Goal: Task Accomplishment & Management: Use online tool/utility

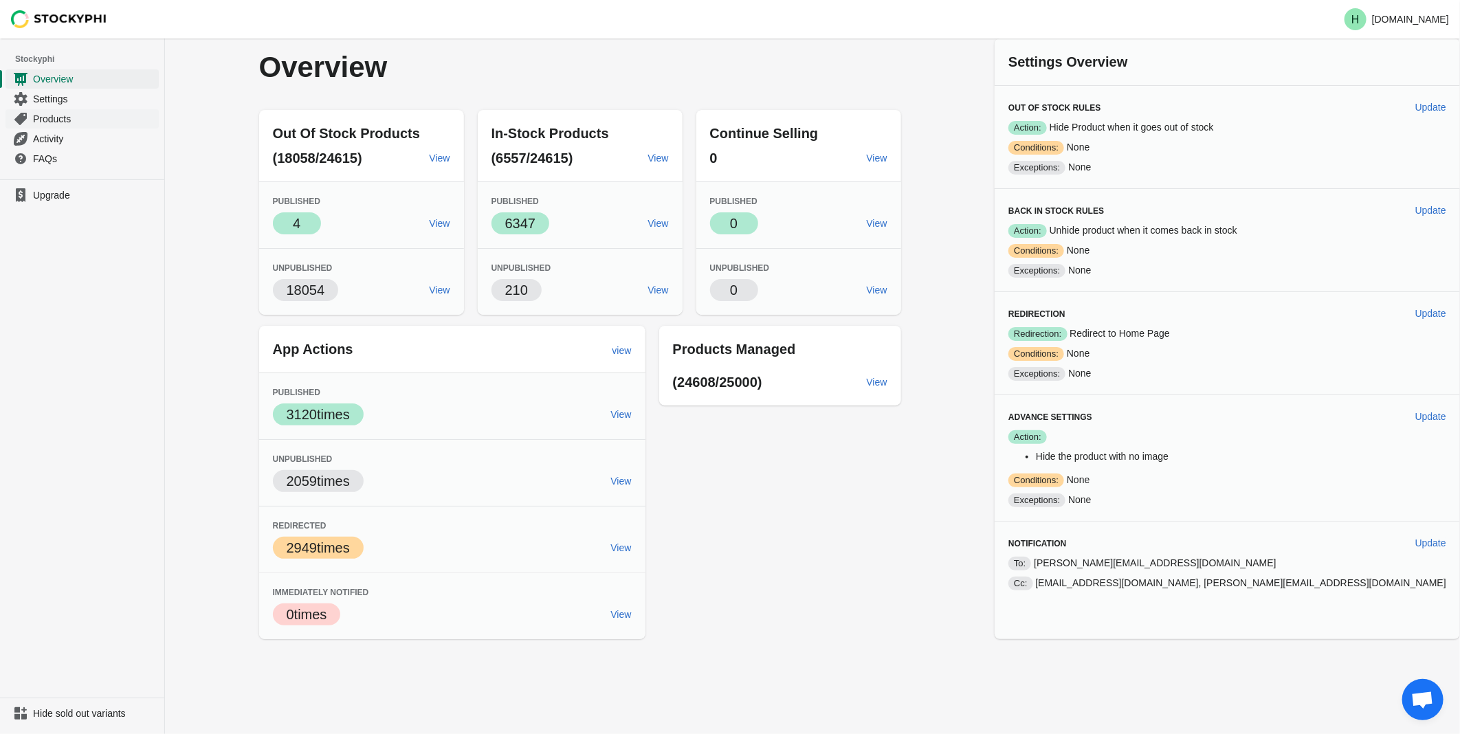
click at [49, 120] on span "Products" at bounding box center [94, 119] width 123 height 14
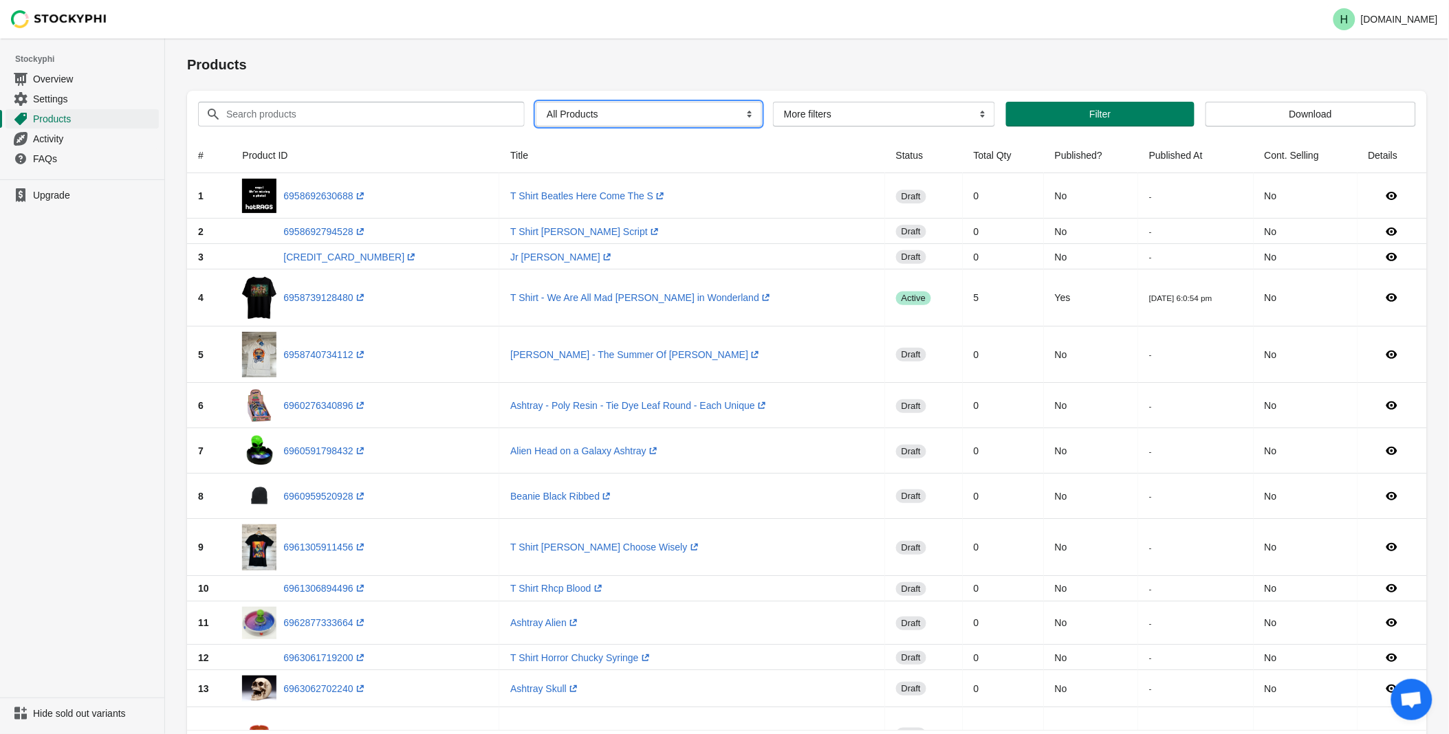
click at [740, 115] on select "All Products InStock InStock Published InStock Un-Published OOS OOS Published O…" at bounding box center [649, 114] width 226 height 25
select select "instock_has_no_image"
click at [536, 102] on select "All Products InStock InStock Published InStock Un-Published OOS OOS Published O…" at bounding box center [649, 114] width 226 height 25
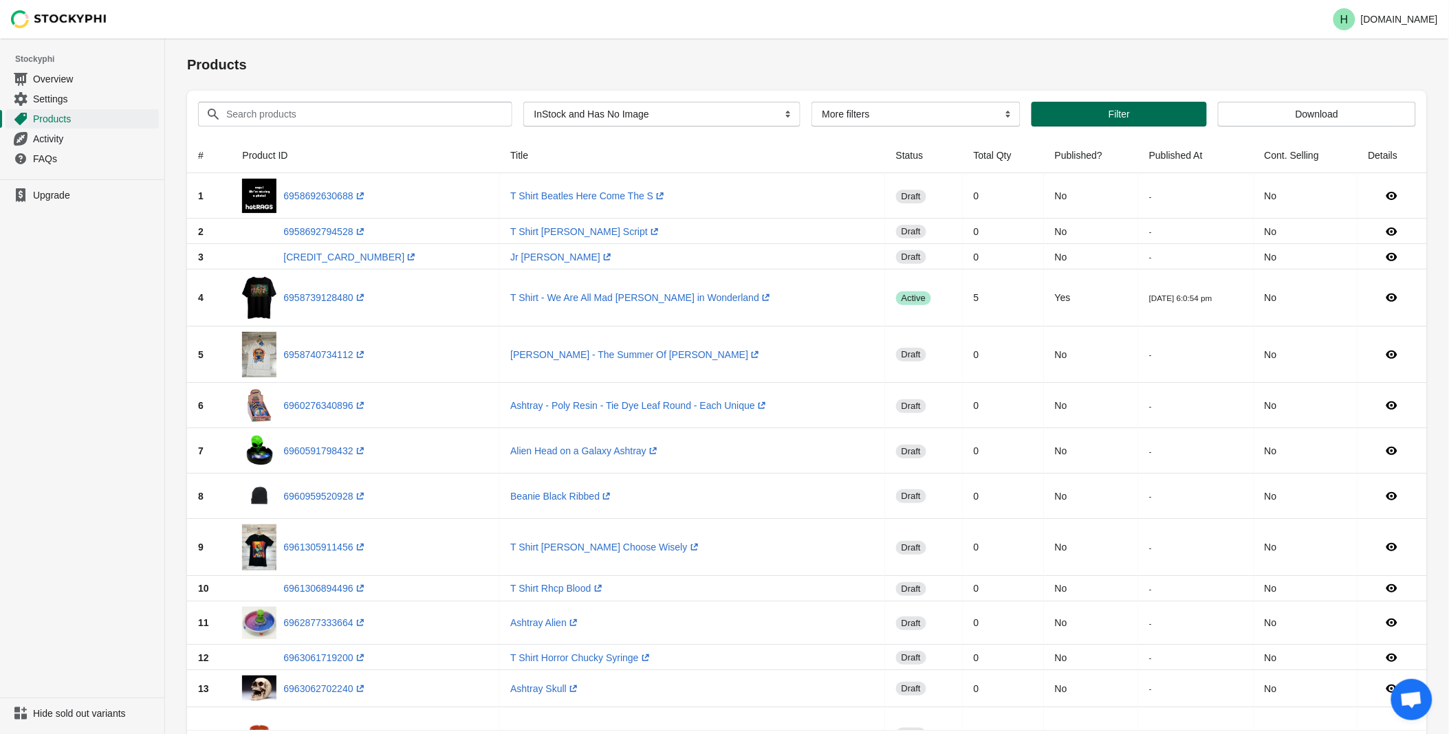
click at [1112, 113] on span "Filter" at bounding box center [1118, 114] width 21 height 11
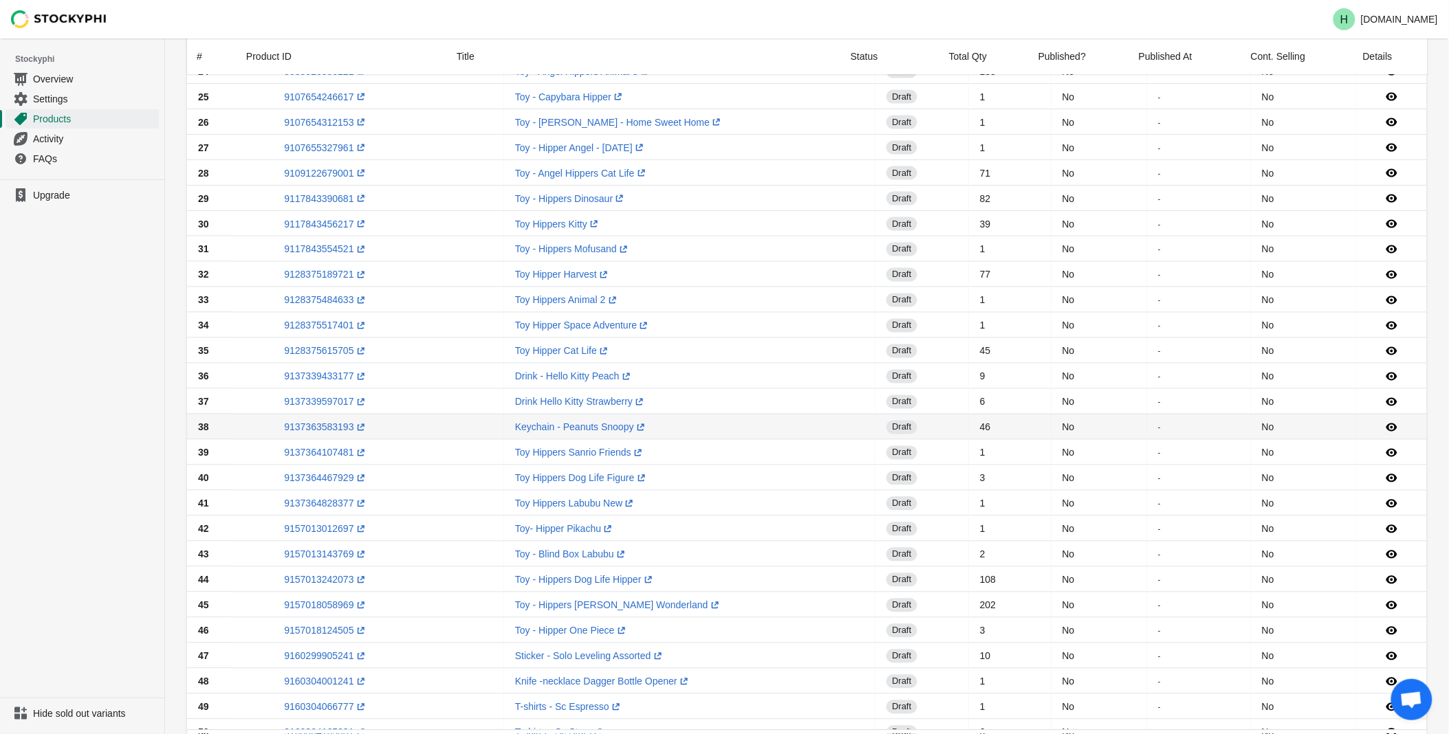
scroll to position [814, 0]
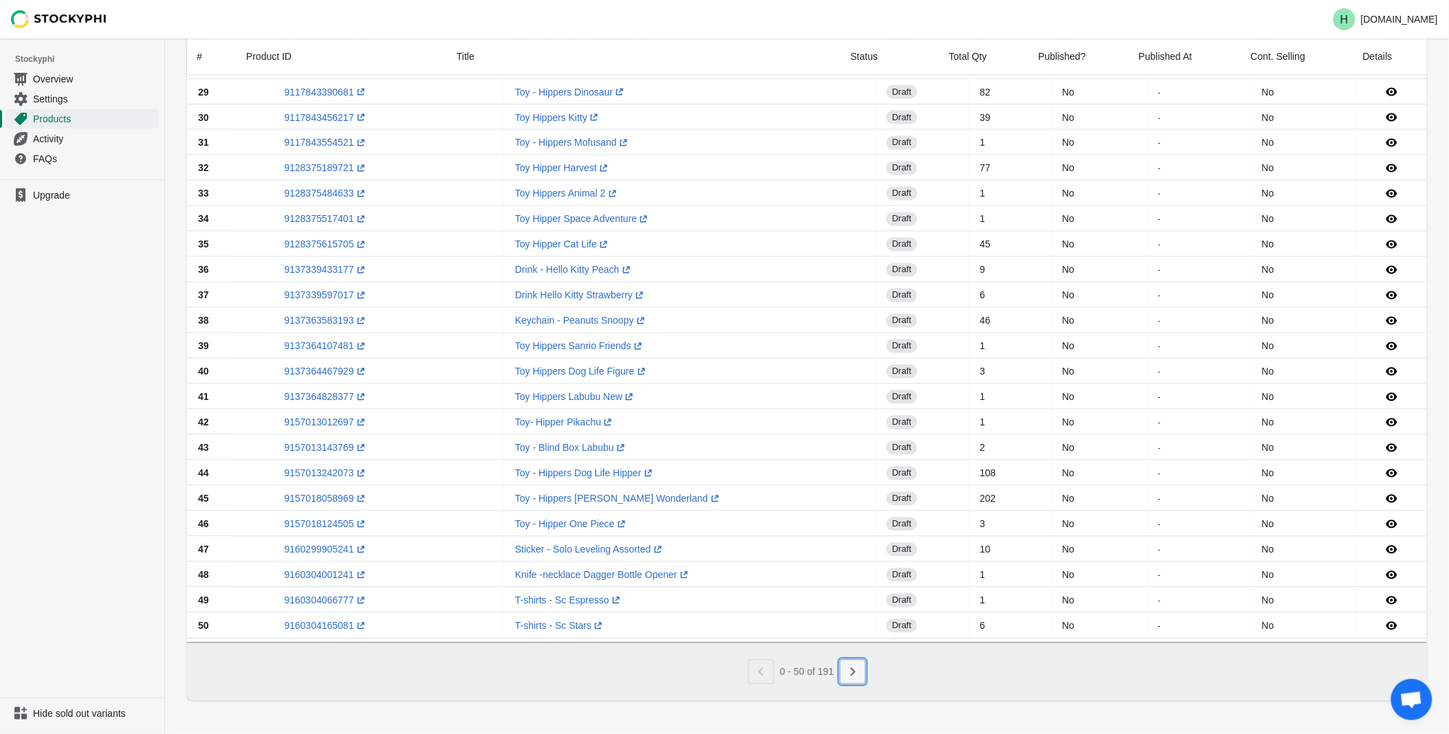
click at [851, 674] on icon "Next" at bounding box center [853, 672] width 14 height 14
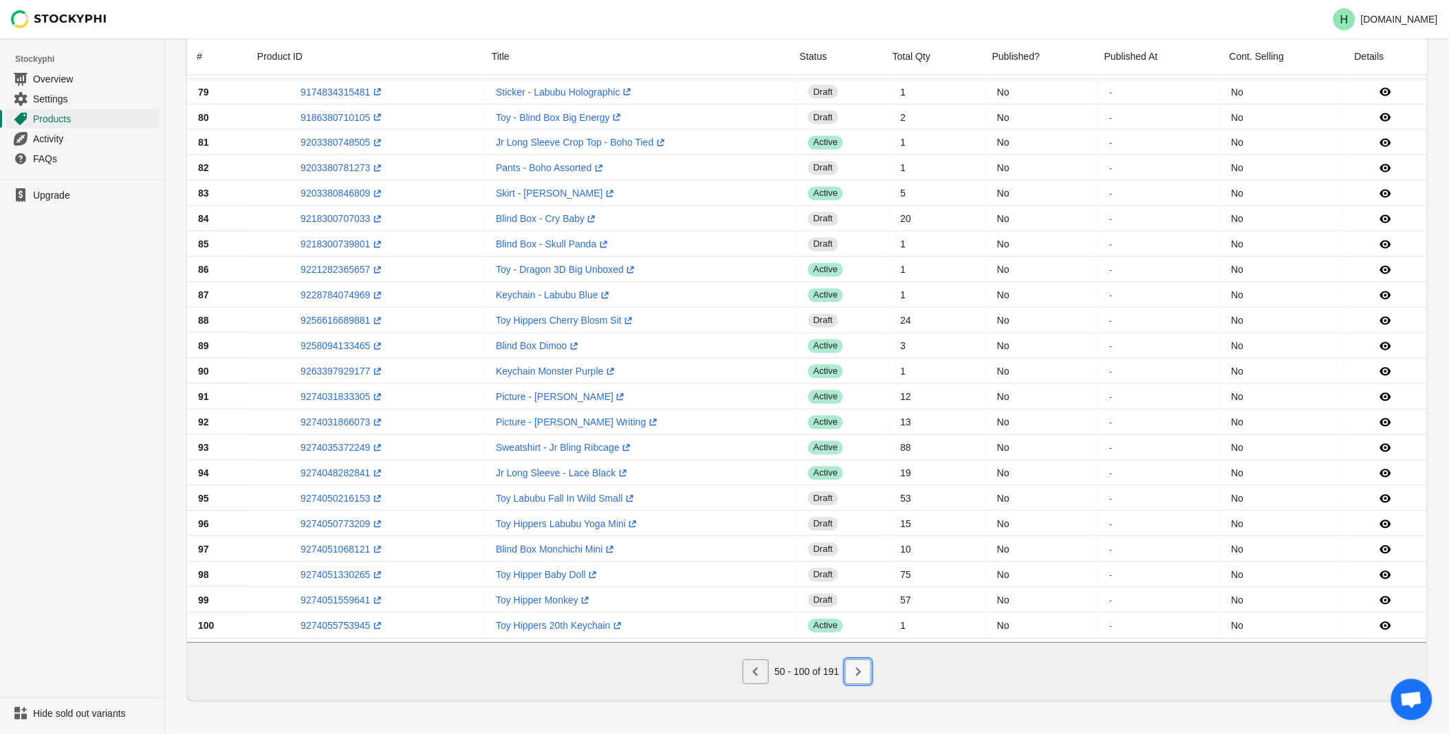
click at [859, 674] on icon "Next" at bounding box center [858, 672] width 5 height 8
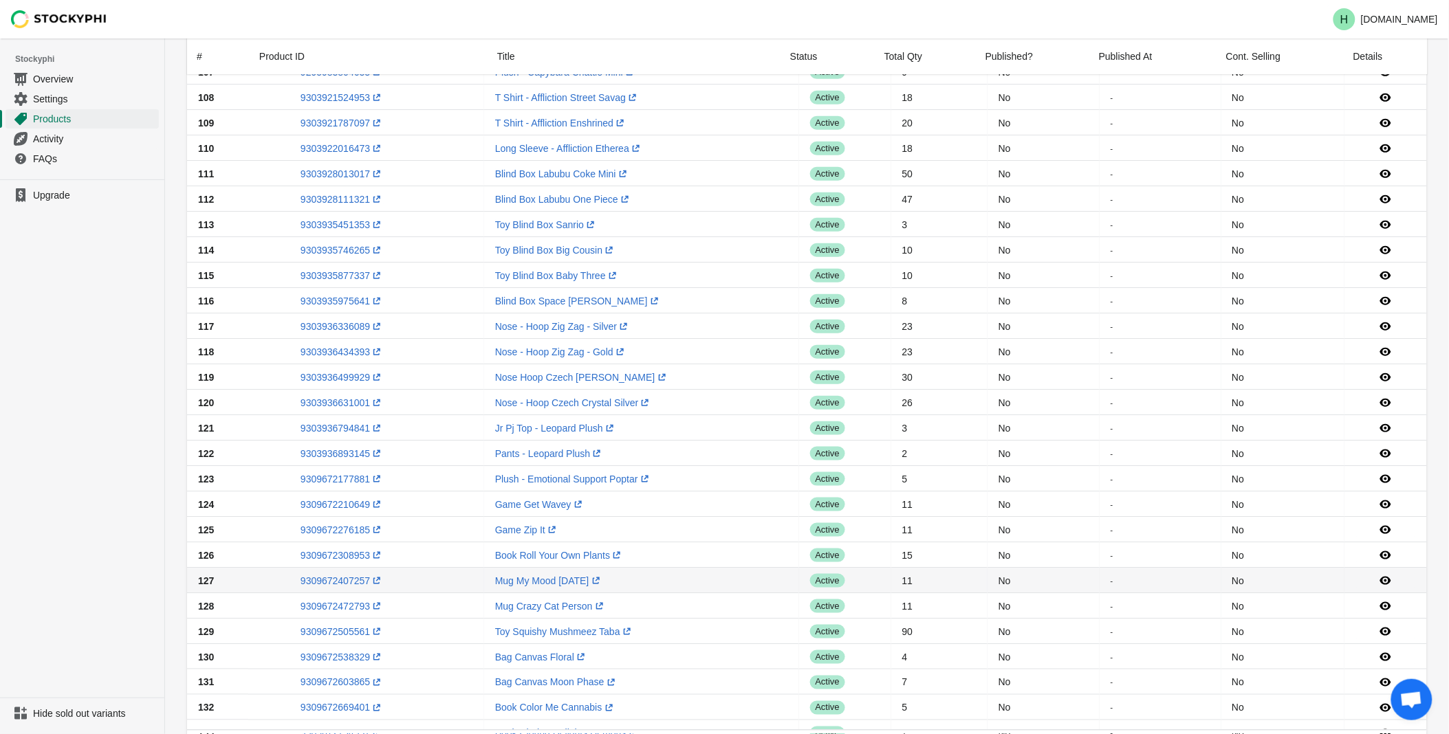
scroll to position [203, 0]
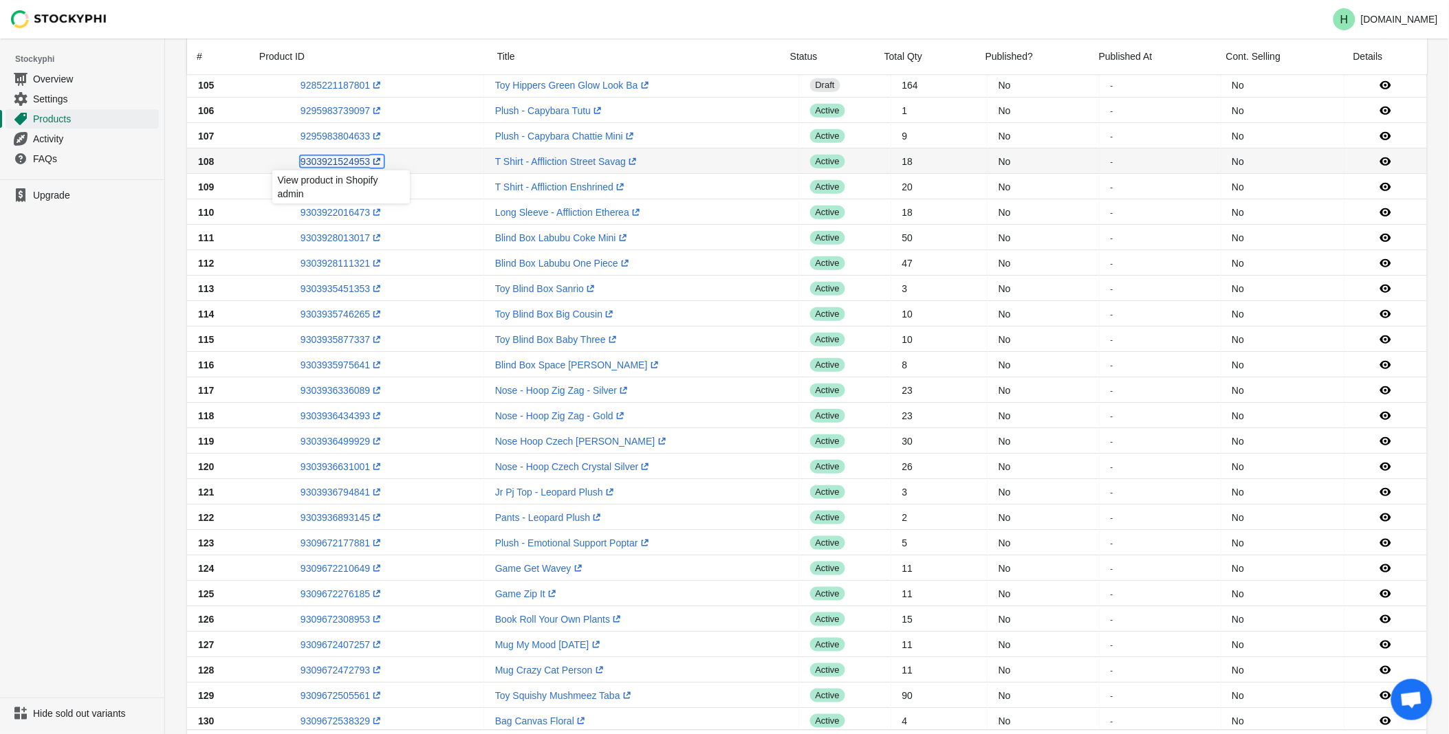
click at [328, 159] on link "9303921524953 (opens a new window)" at bounding box center [341, 161] width 83 height 11
click at [326, 187] on link "9303921787097 (opens a new window)" at bounding box center [341, 186] width 83 height 11
